Goal: Information Seeking & Learning: Learn about a topic

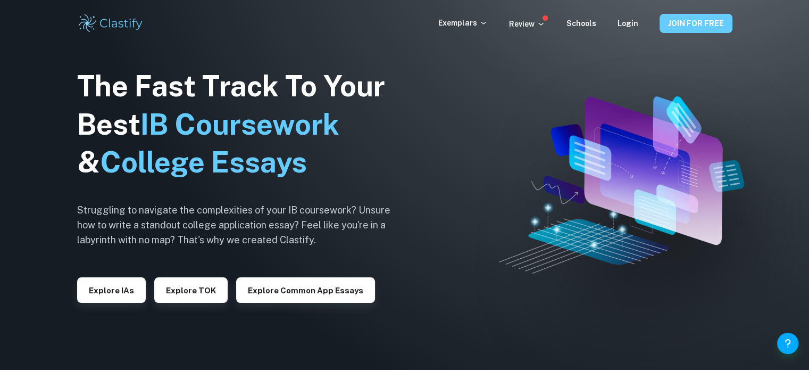
click at [698, 26] on button "JOIN FOR FREE" at bounding box center [696, 23] width 73 height 19
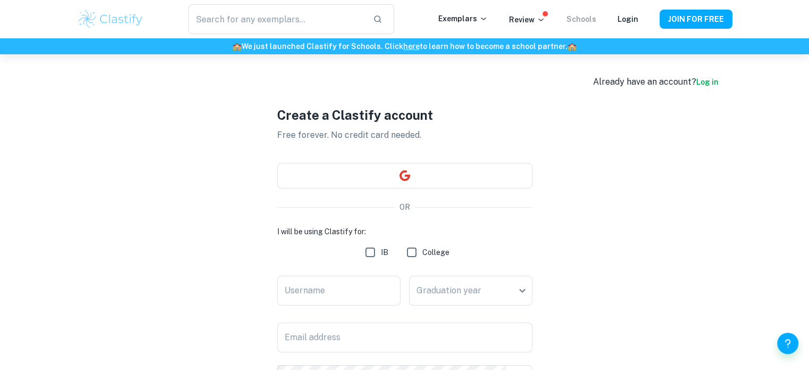
click at [586, 20] on link "Schools" at bounding box center [582, 19] width 30 height 9
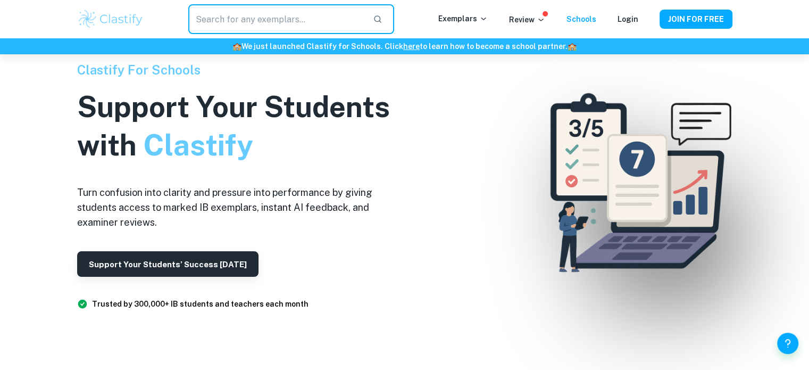
click at [275, 14] on input "text" at bounding box center [276, 19] width 176 height 30
type input "Math IA"
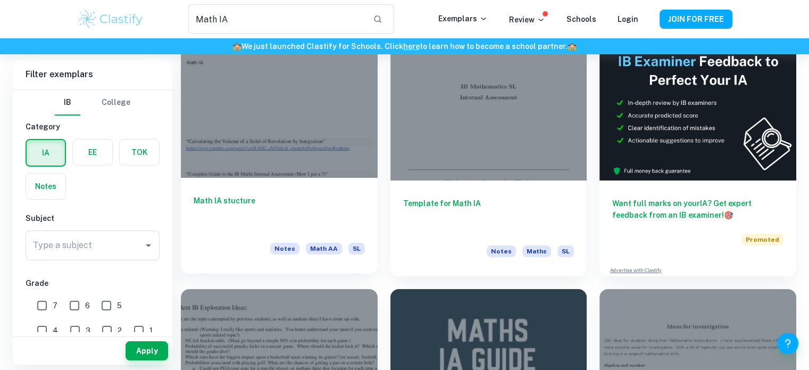
scroll to position [53, 0]
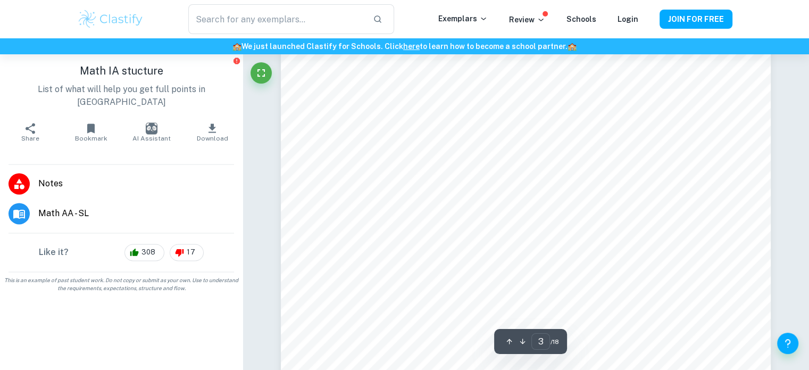
scroll to position [1756, 0]
type input "4"
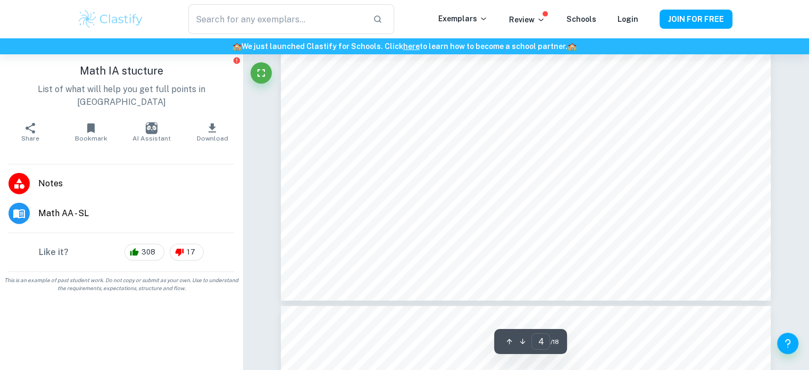
scroll to position [2714, 0]
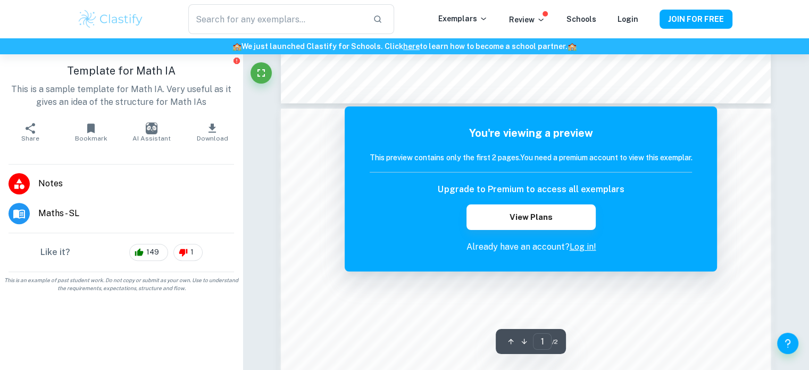
scroll to position [373, 0]
